Goal: Information Seeking & Learning: Learn about a topic

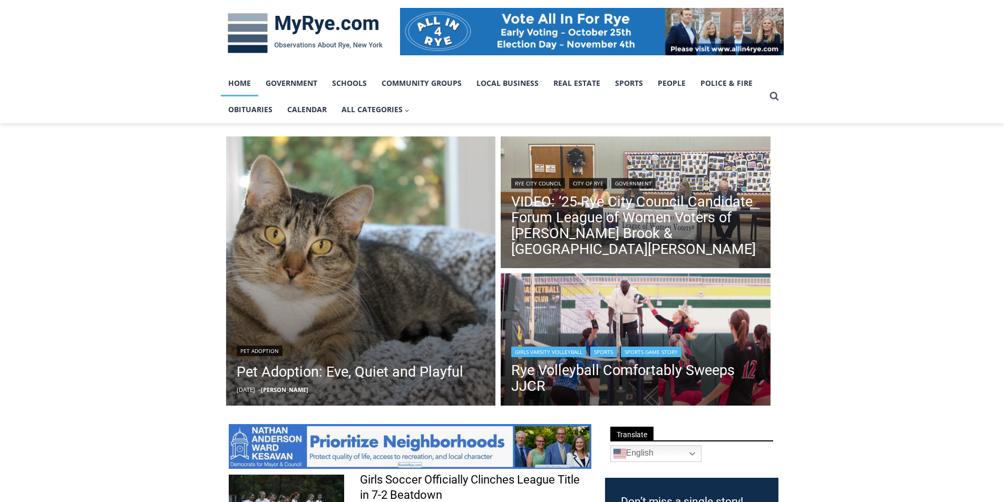
click at [659, 312] on img "Read More Rye Volleyball Comfortably Sweeps JJCR" at bounding box center [635, 340] width 270 height 135
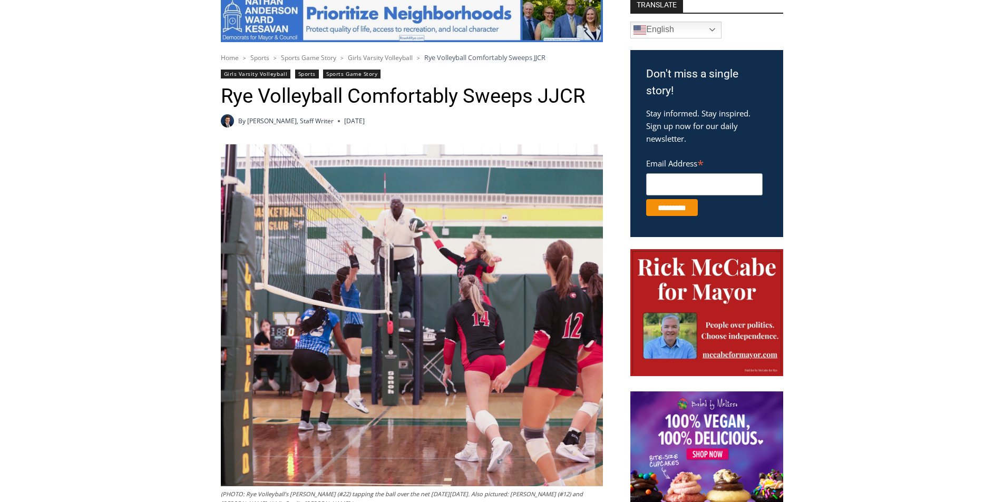
scroll to position [369, 0]
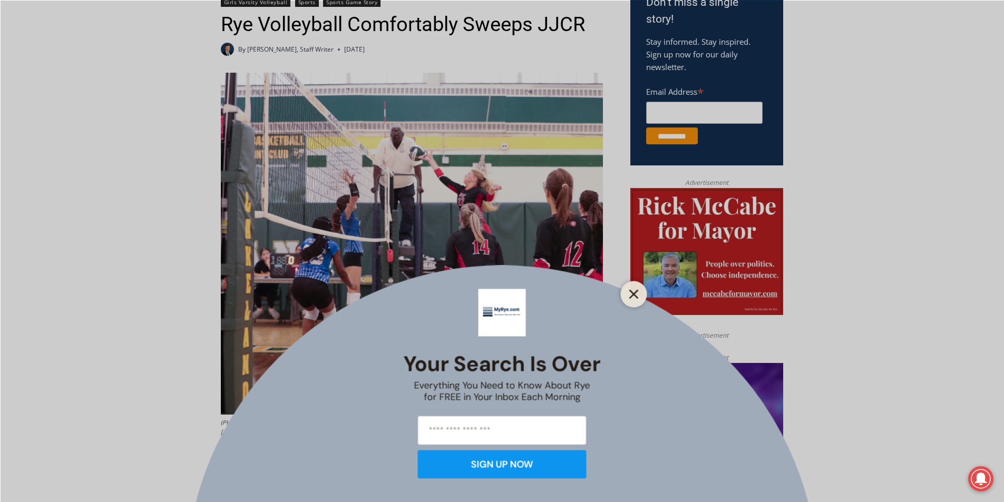
click at [633, 295] on line "Close" at bounding box center [633, 293] width 7 height 7
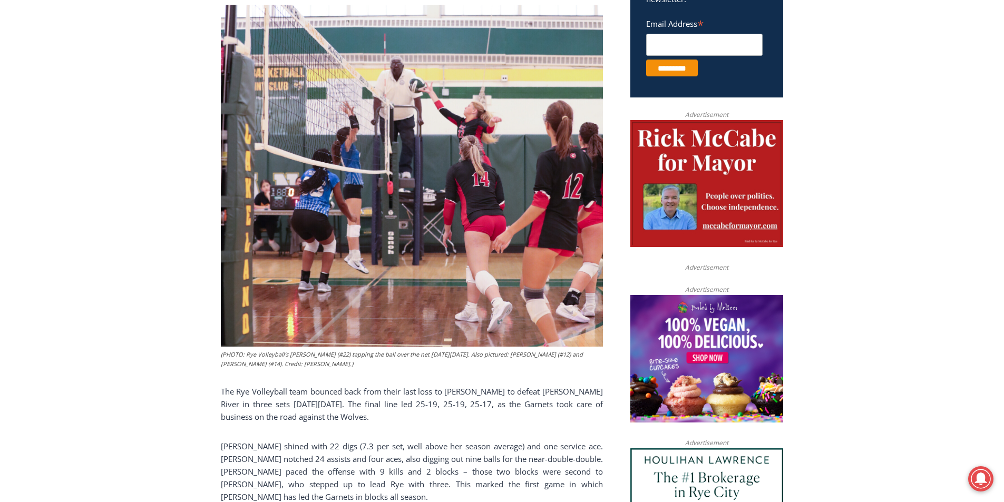
scroll to position [421, 0]
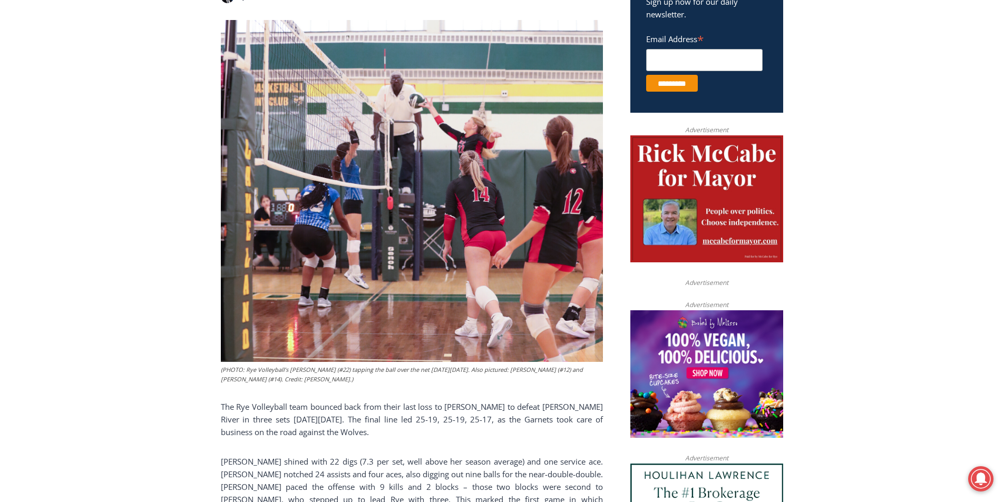
click at [407, 168] on img at bounding box center [412, 191] width 382 height 342
